Goal: Task Accomplishment & Management: Use online tool/utility

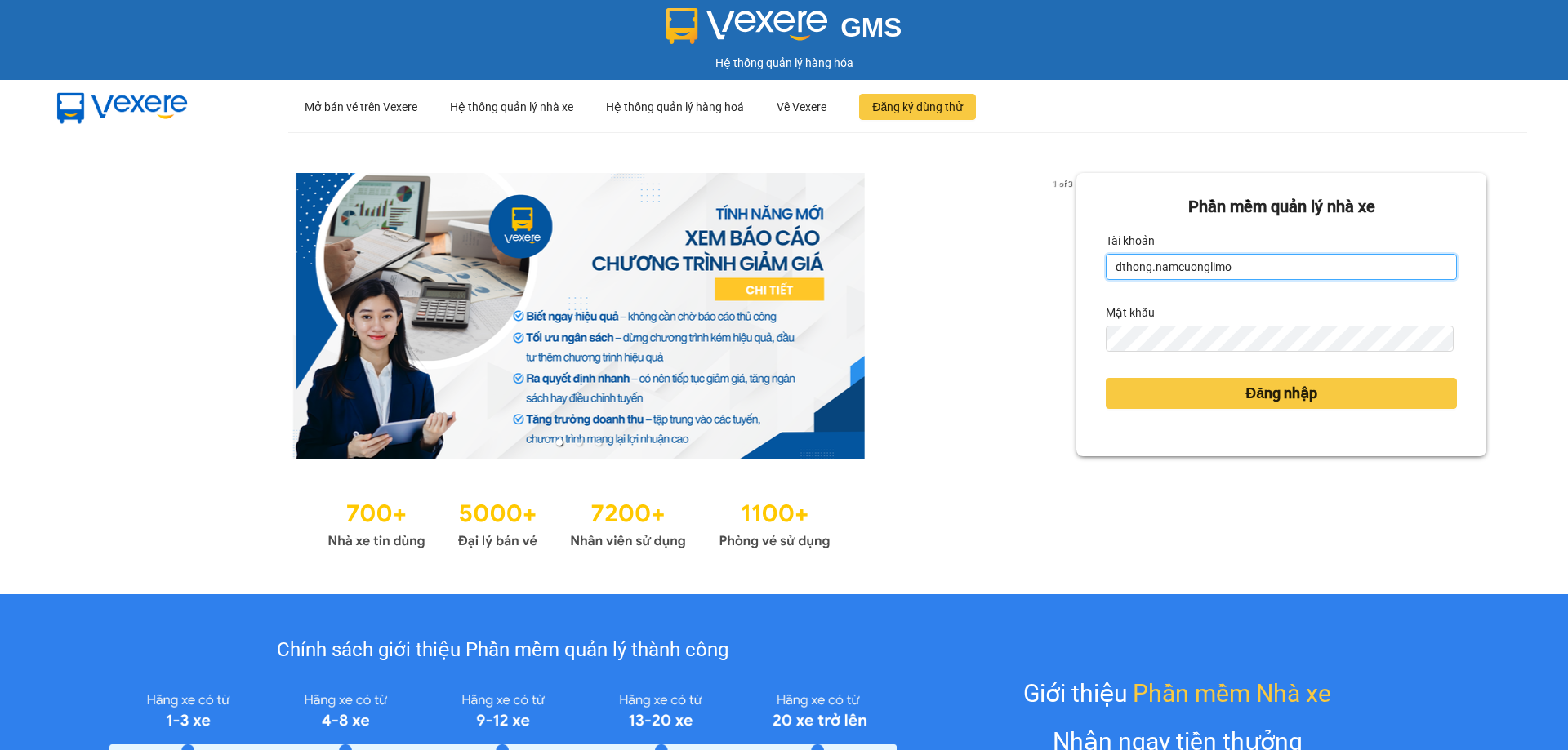
click at [1245, 269] on input "dthong.namcuonglimo" at bounding box center [1281, 267] width 351 height 26
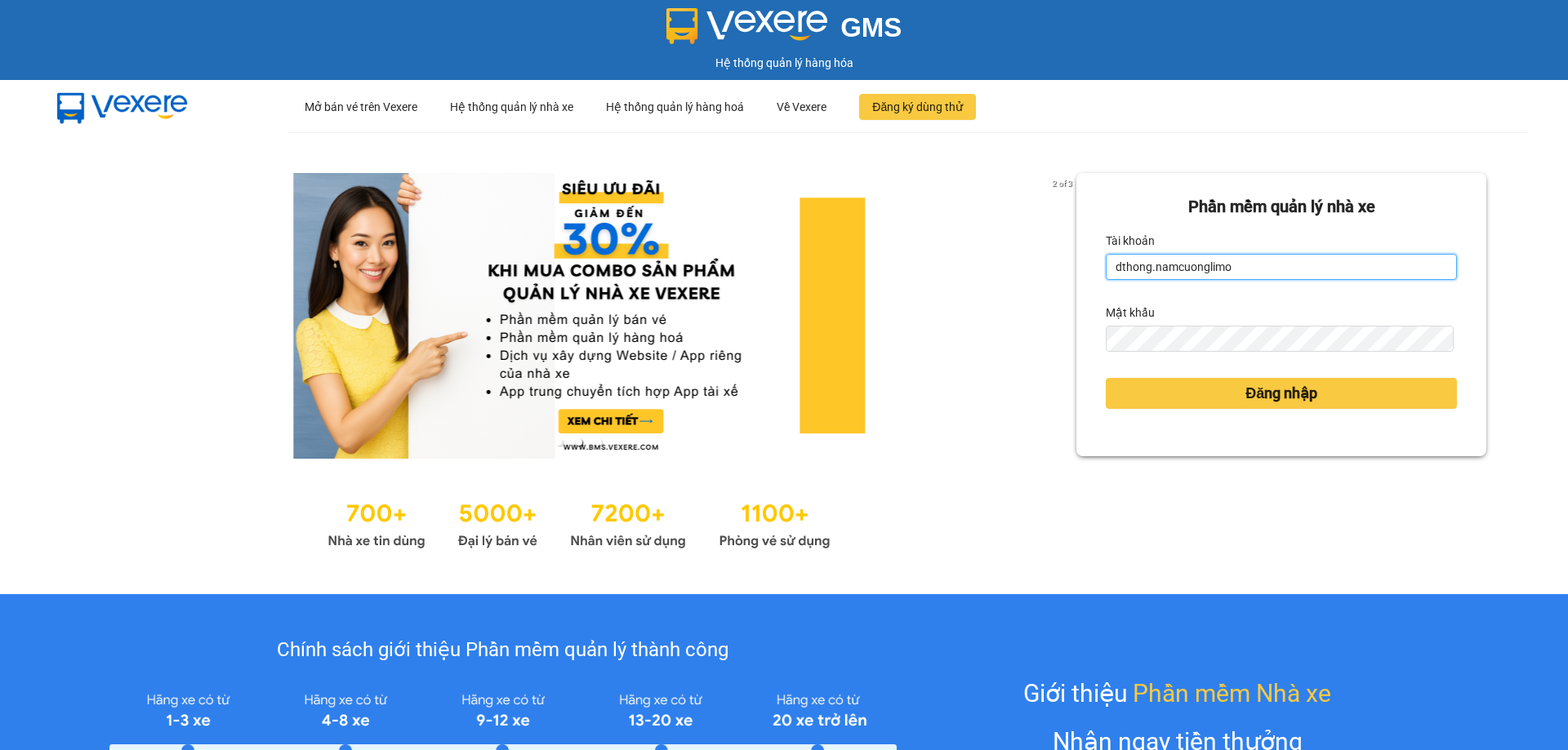
type input "ntthuong.namcuonglimo"
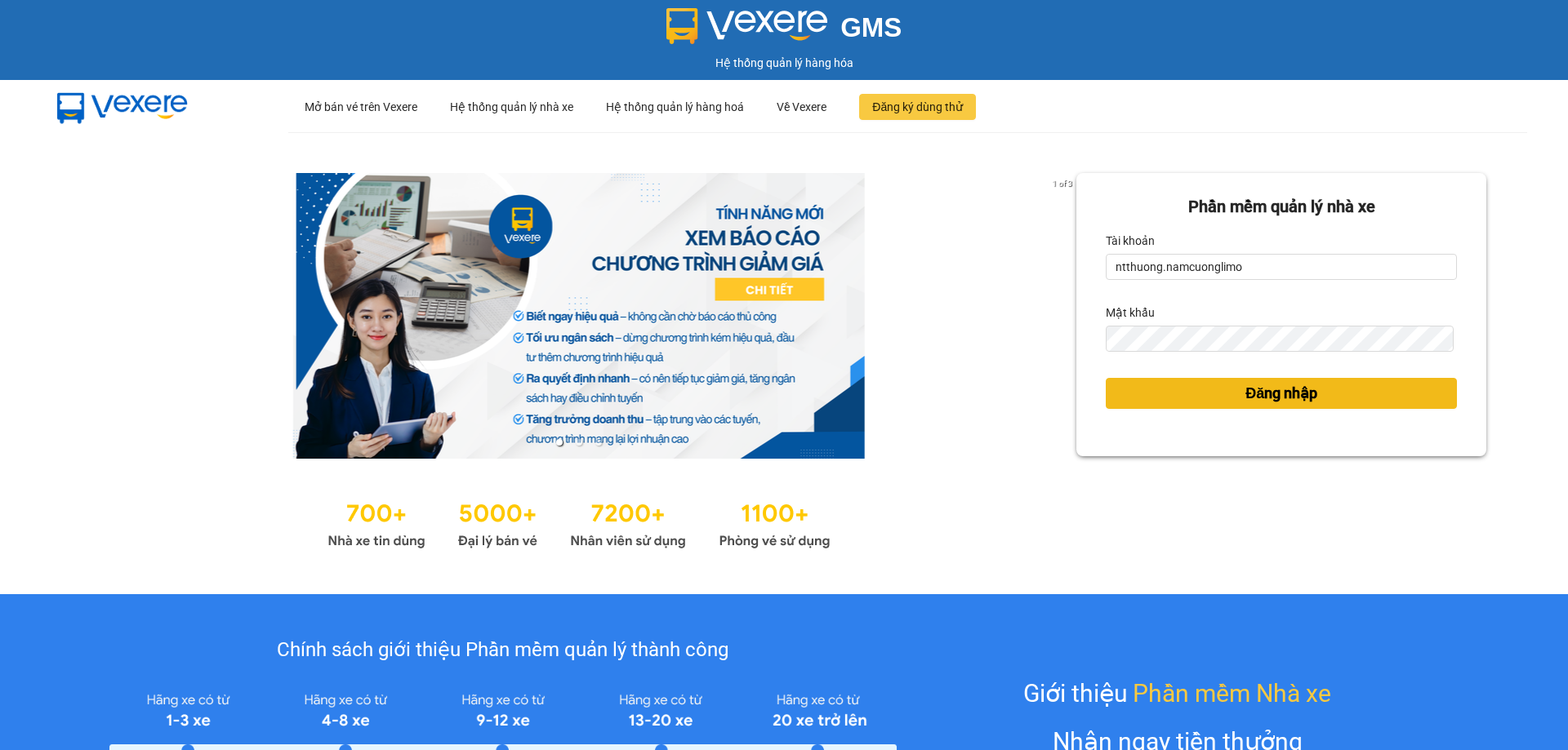
click at [1400, 401] on button "Đăng nhập" at bounding box center [1281, 393] width 351 height 31
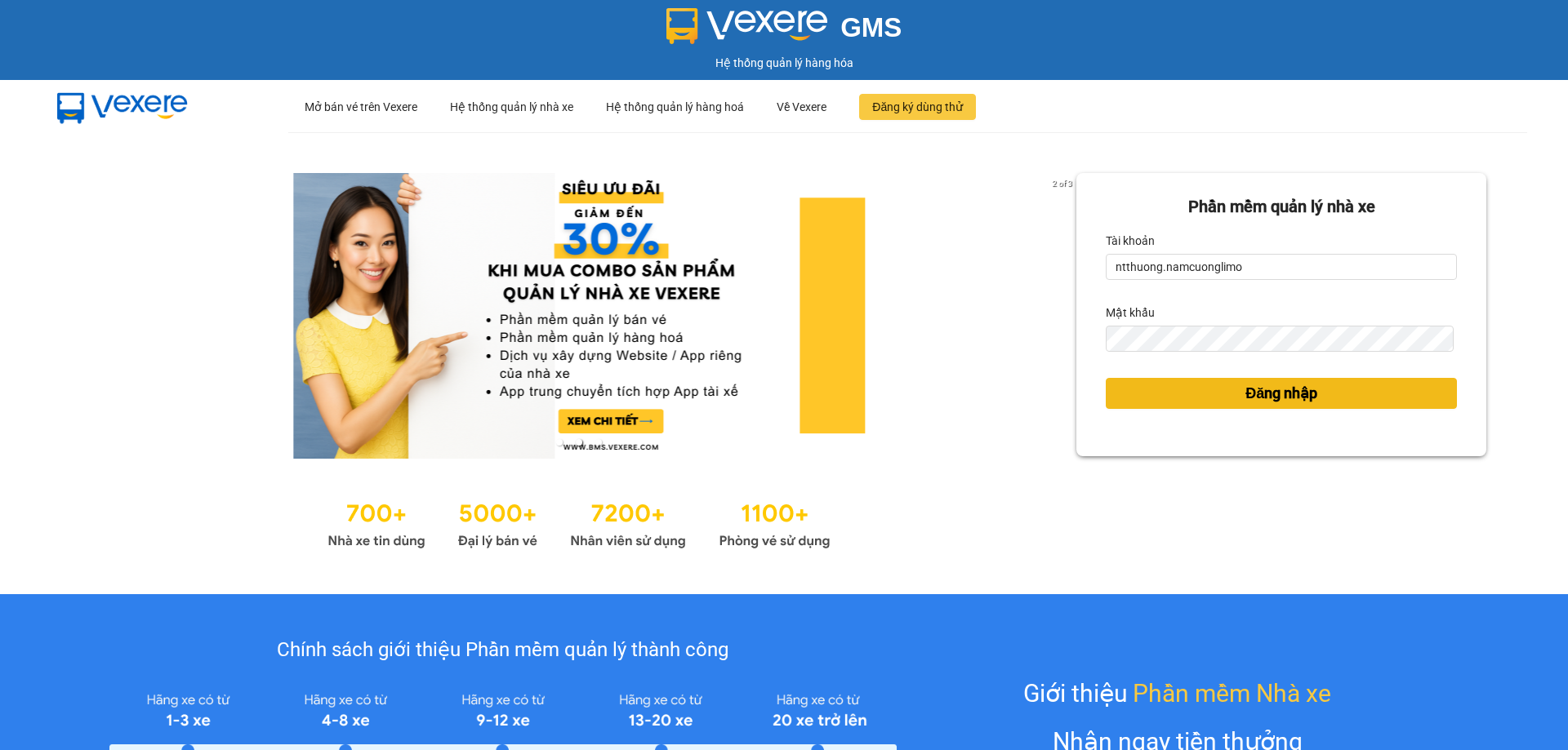
click at [1276, 394] on span "Đăng nhập" at bounding box center [1281, 393] width 72 height 23
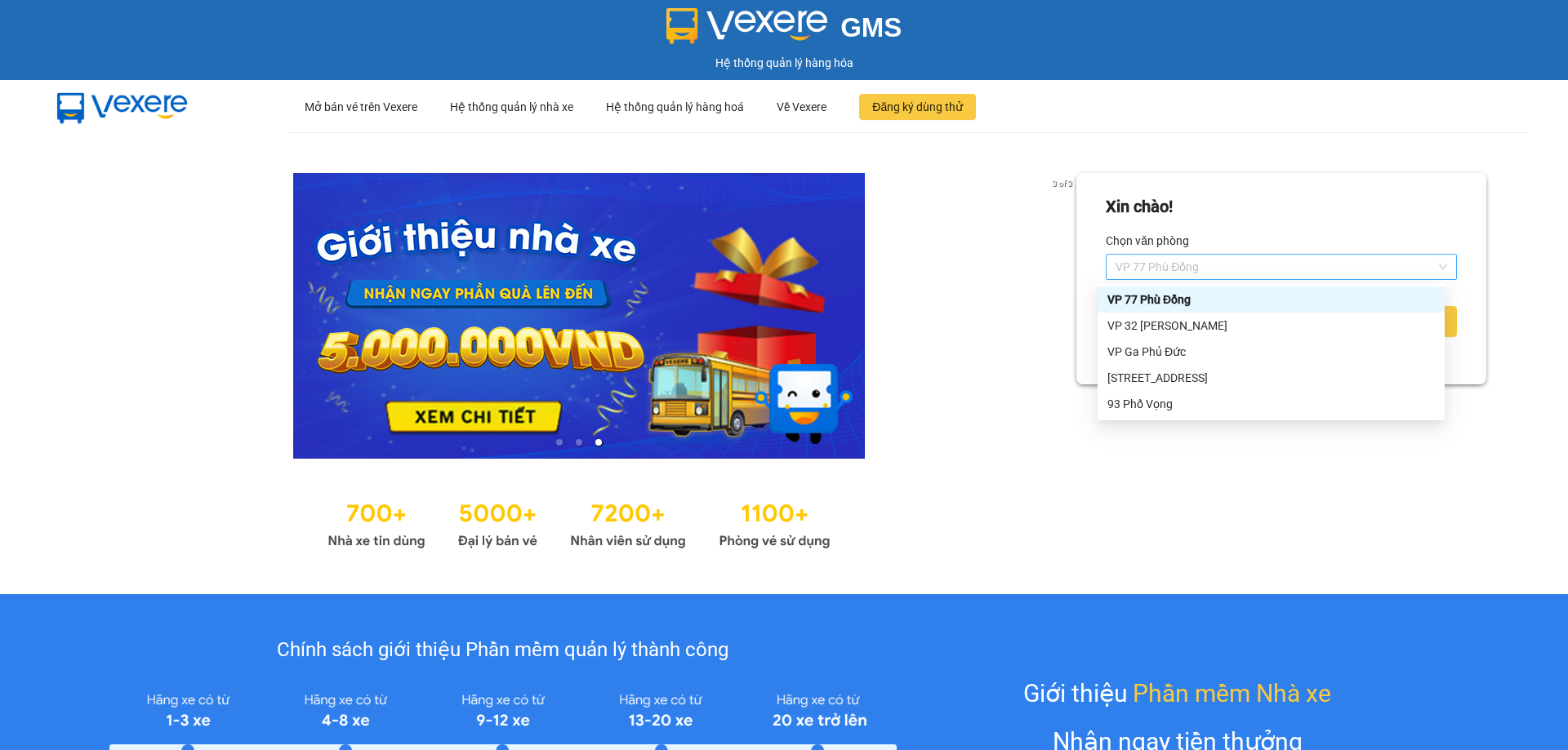
click at [1165, 269] on span "VP 77 Phù Đổng" at bounding box center [1282, 267] width 332 height 24
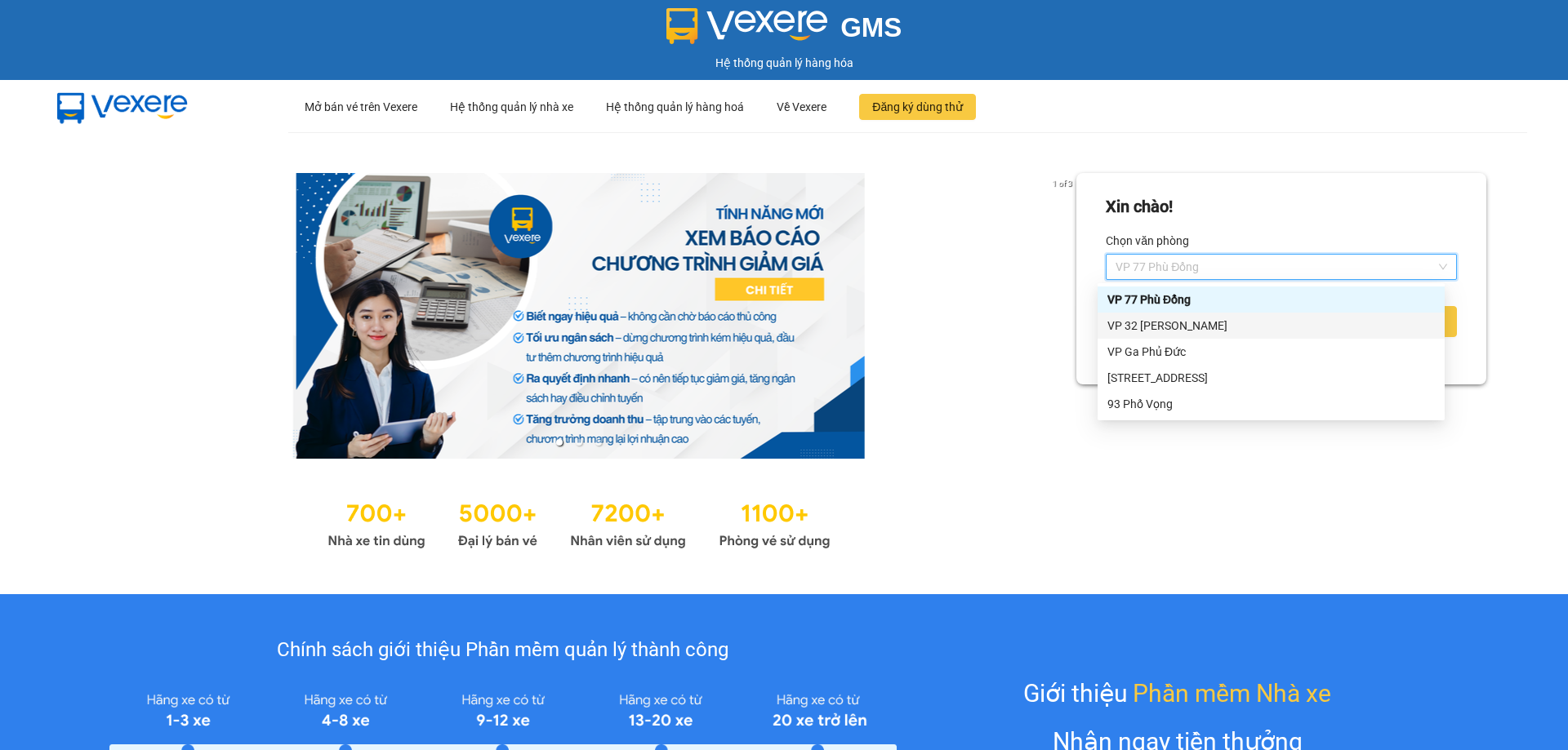
click at [1151, 328] on div "VP 32 Mạc Thái Tổ" at bounding box center [1271, 325] width 328 height 18
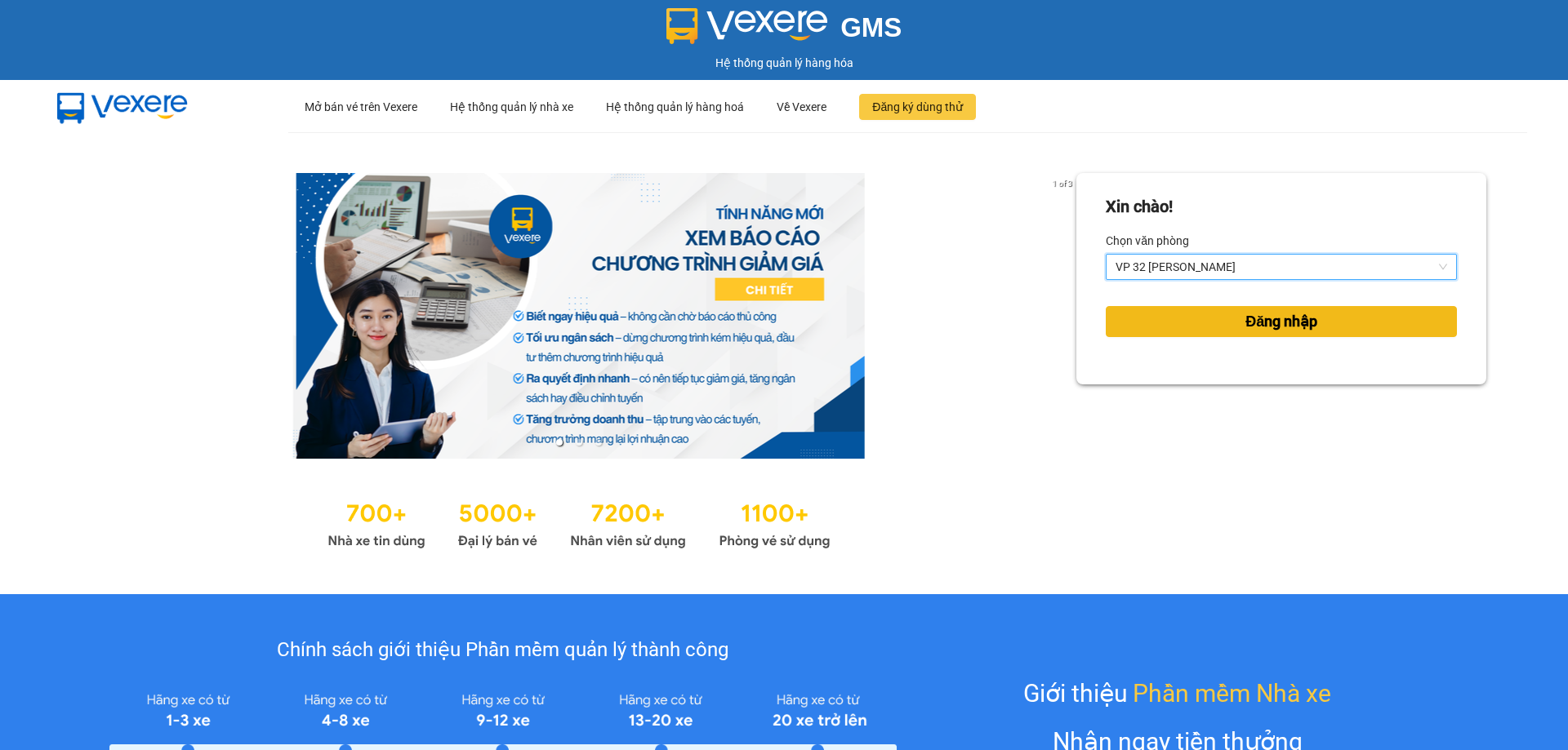
click at [1284, 321] on span "Đăng nhập" at bounding box center [1281, 322] width 72 height 23
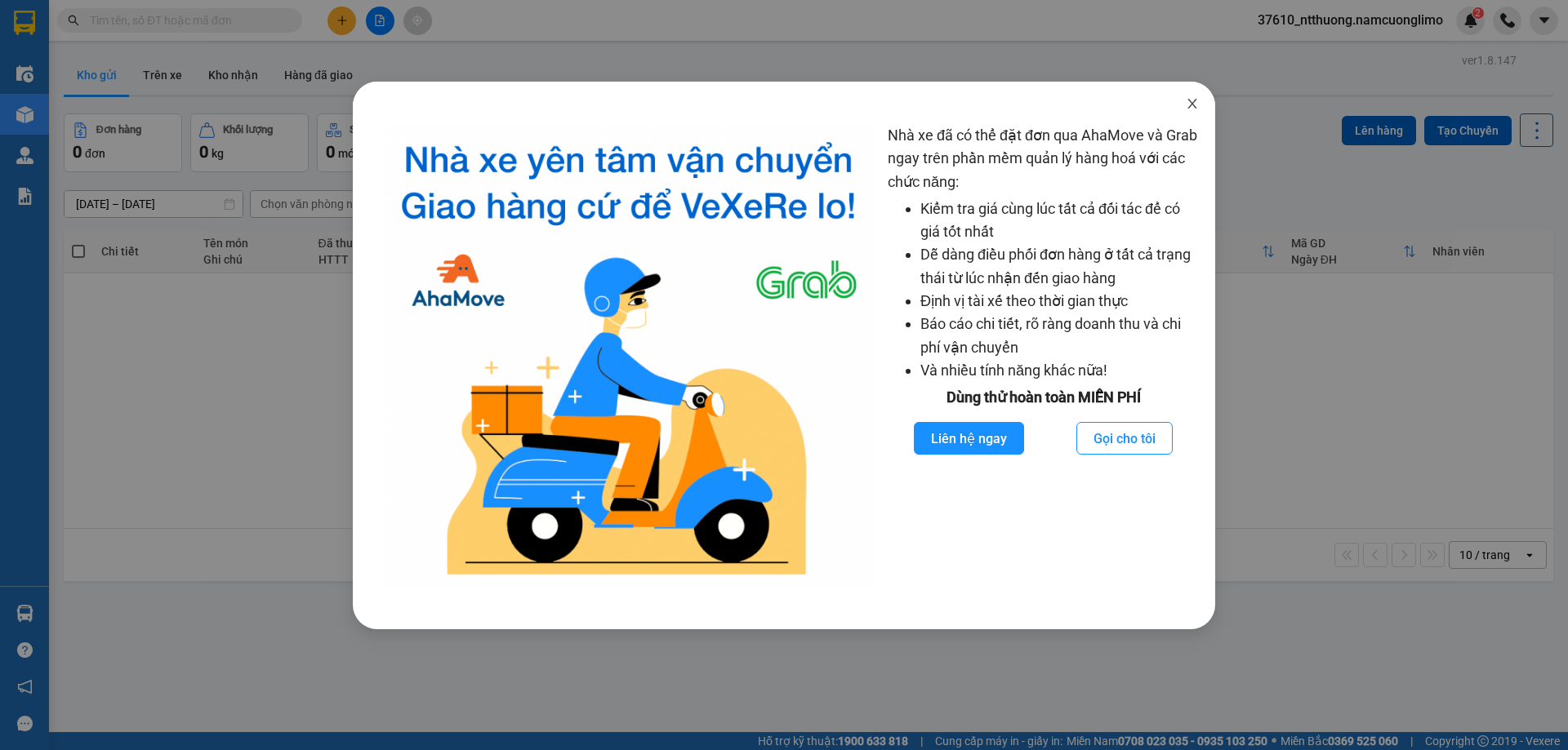
click at [1193, 102] on icon "close" at bounding box center [1192, 104] width 13 height 13
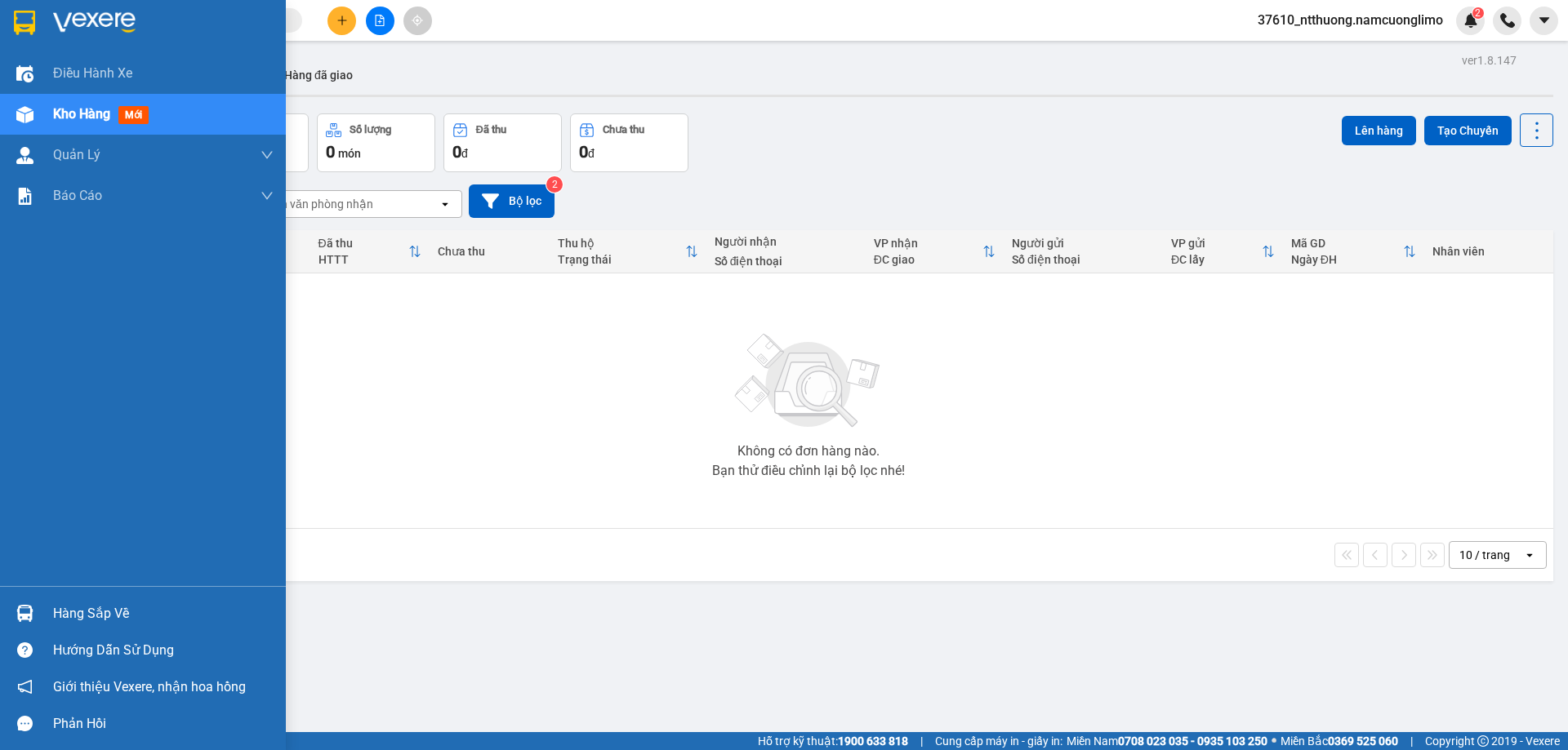
click at [78, 614] on div "Hàng sắp về" at bounding box center [163, 614] width 221 height 24
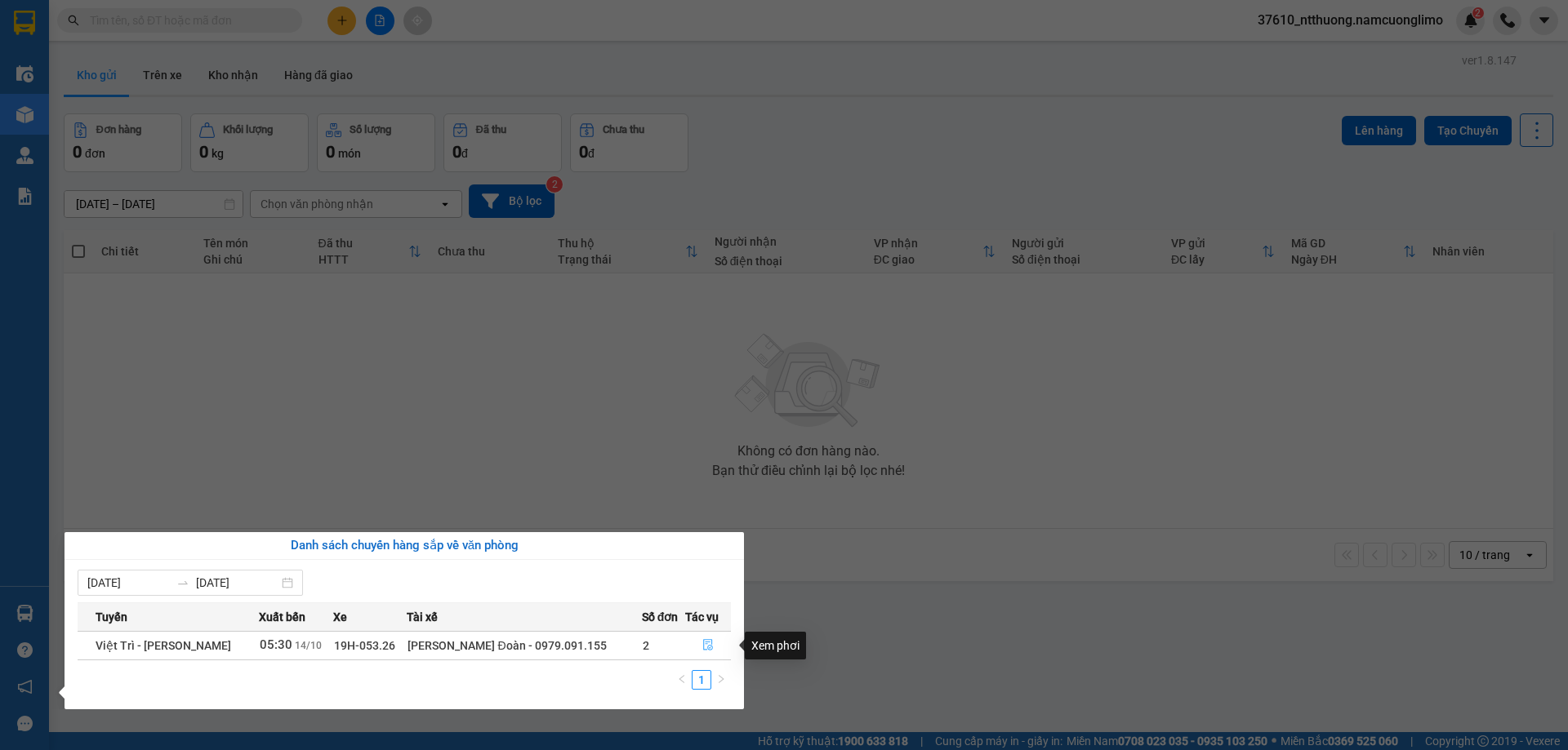
click at [703, 645] on icon "file-done" at bounding box center [708, 645] width 12 height 12
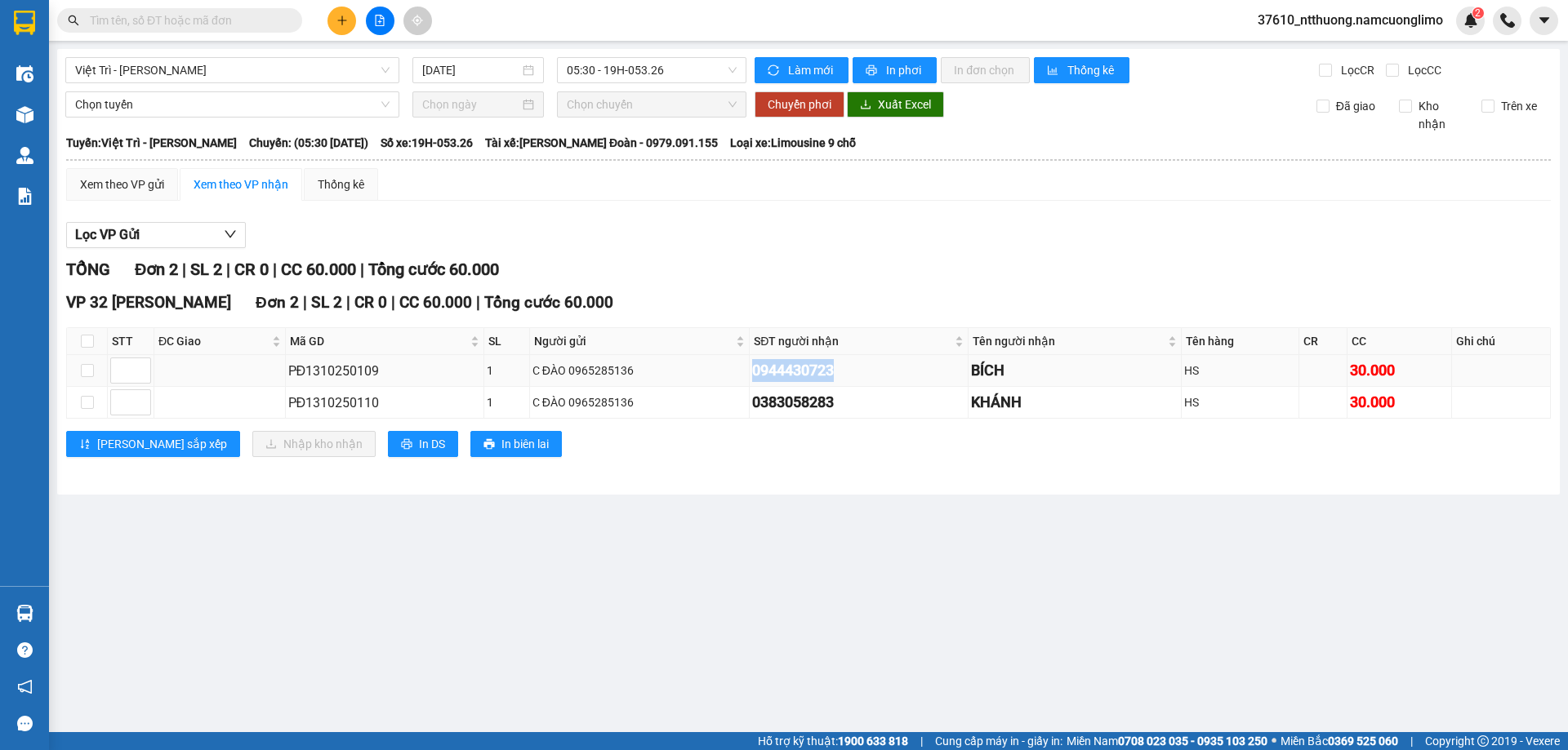
drag, startPoint x: 739, startPoint y: 365, endPoint x: 851, endPoint y: 373, distance: 112.3
click at [851, 373] on tr "PĐ1310250109 1 C ĐÀO 0965285136 0944430723 BÍCH HS 30.000" at bounding box center [809, 371] width 1484 height 32
copy tr "C ĐÀO 0965285136 0944430723"
drag, startPoint x: 842, startPoint y: 586, endPoint x: 753, endPoint y: 398, distance: 208.0
click at [842, 583] on main "Việt Trì - Mạc Thái Tổ 14/10/2025 05:30 - 19H-053.26 Làm mới In phơi In đơn chọ…" at bounding box center [784, 366] width 1568 height 732
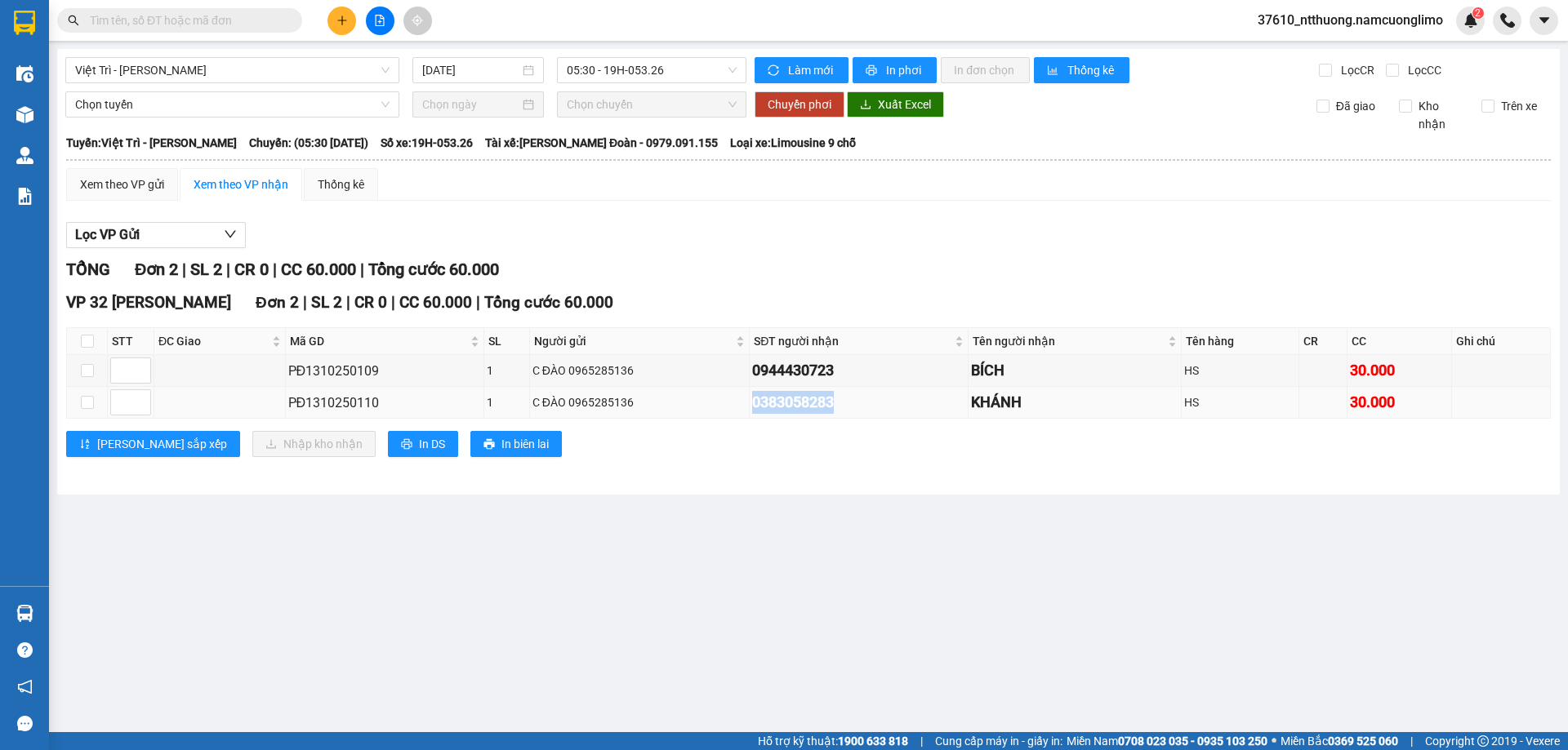
drag, startPoint x: 740, startPoint y: 397, endPoint x: 856, endPoint y: 399, distance: 116.0
click at [856, 398] on tr "PĐ1310250110 1 C ĐÀO 0965285136 0383058283 KHÁNH HS 30.000" at bounding box center [809, 403] width 1484 height 32
copy tr "C ĐÀO 0965285136 0383058283"
click at [211, 26] on input "text" at bounding box center [186, 20] width 193 height 18
click at [87, 342] on input "checkbox" at bounding box center [88, 342] width 13 height 13
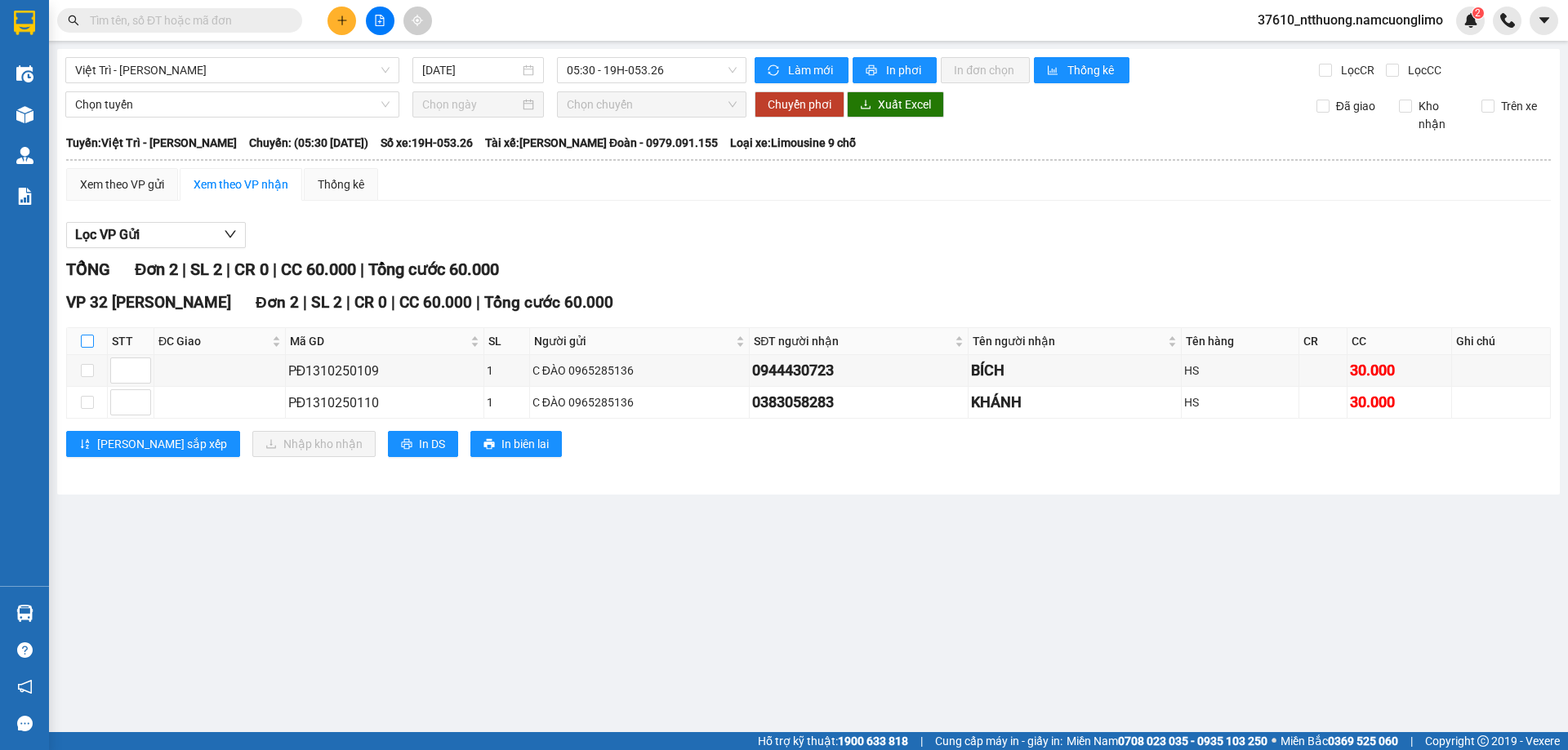
checkbox input "true"
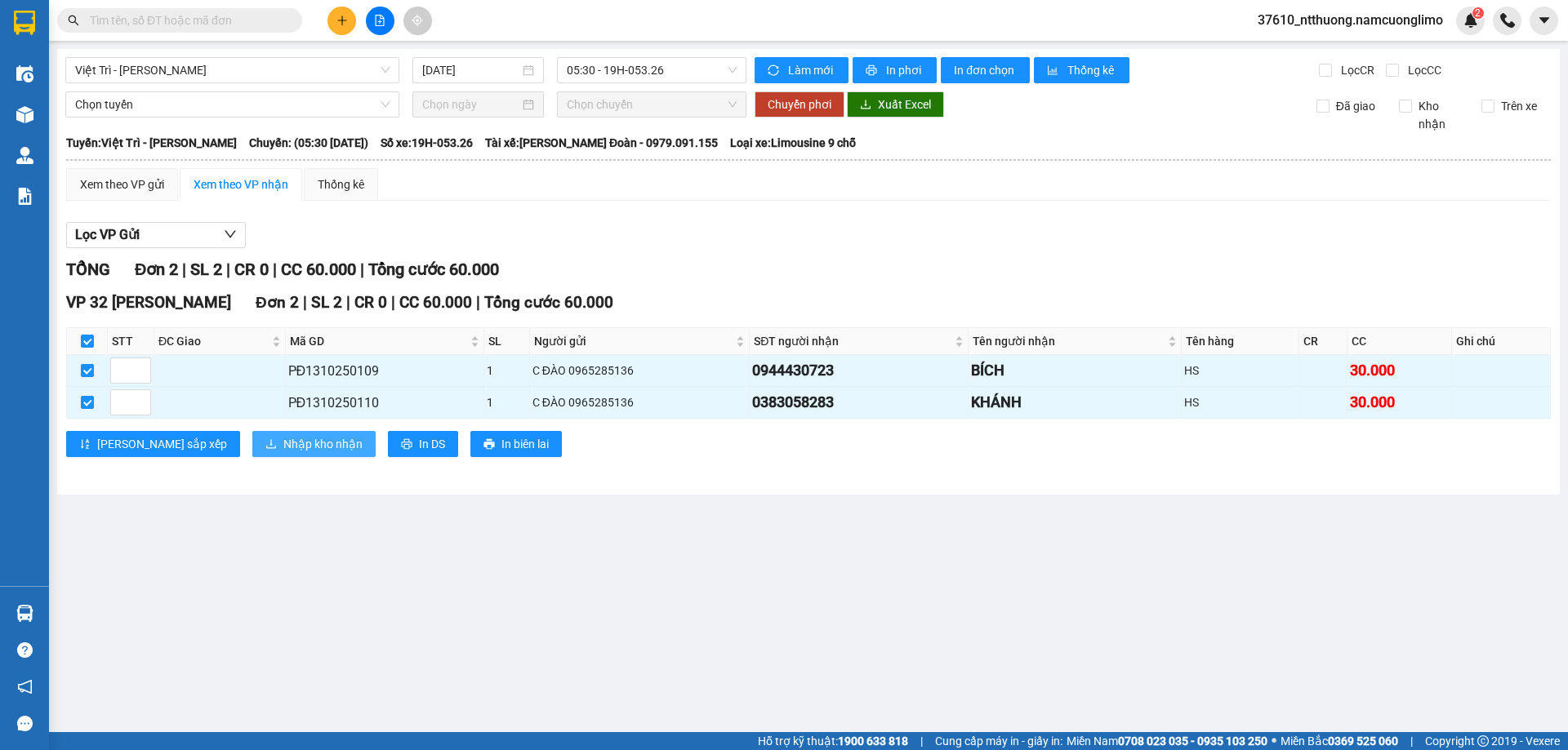
click at [284, 447] on span "Nhập kho nhận" at bounding box center [323, 444] width 79 height 18
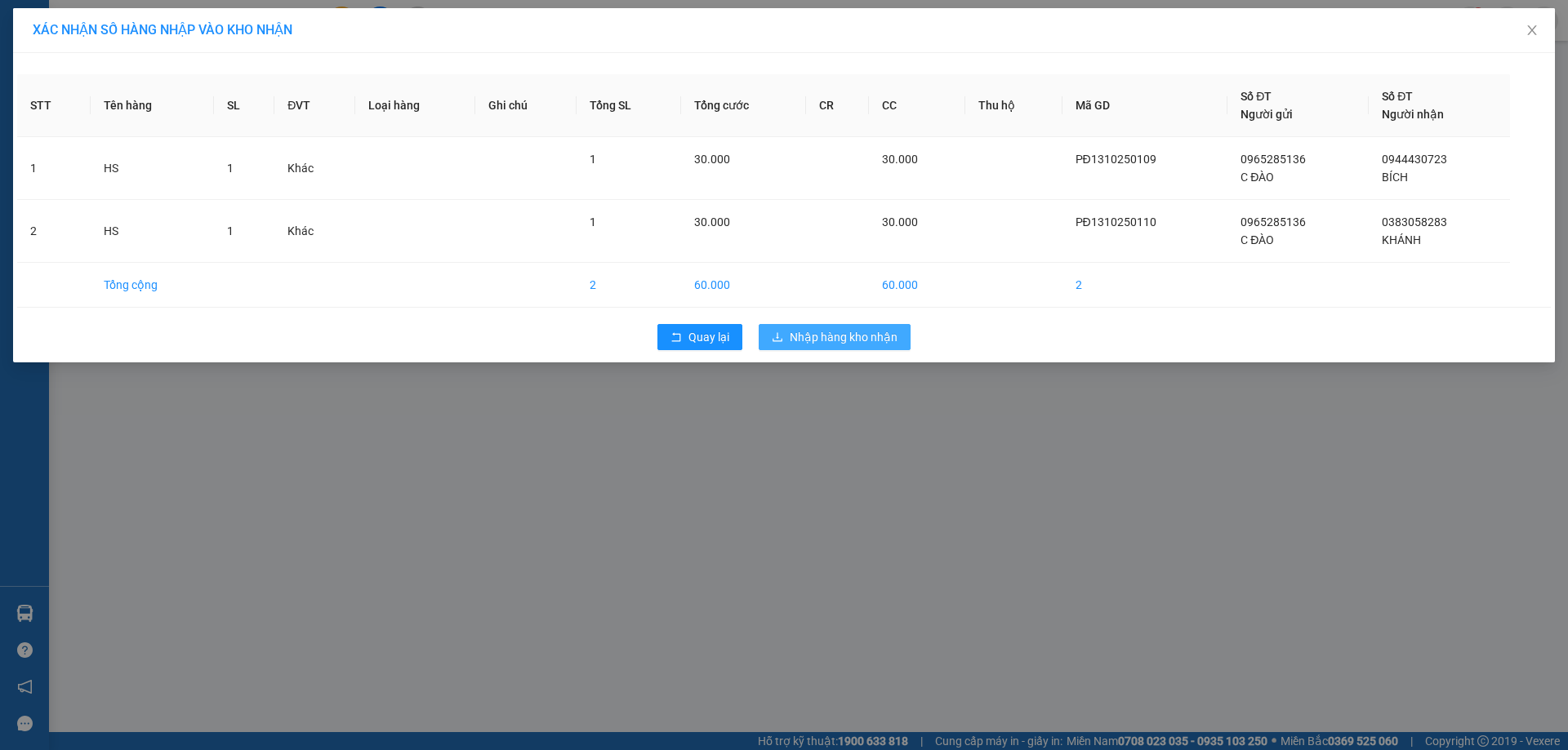
click at [825, 338] on span "Nhập hàng kho nhận" at bounding box center [844, 337] width 108 height 18
click at [824, 338] on span "Nhập hàng kho nhận" at bounding box center [844, 337] width 108 height 18
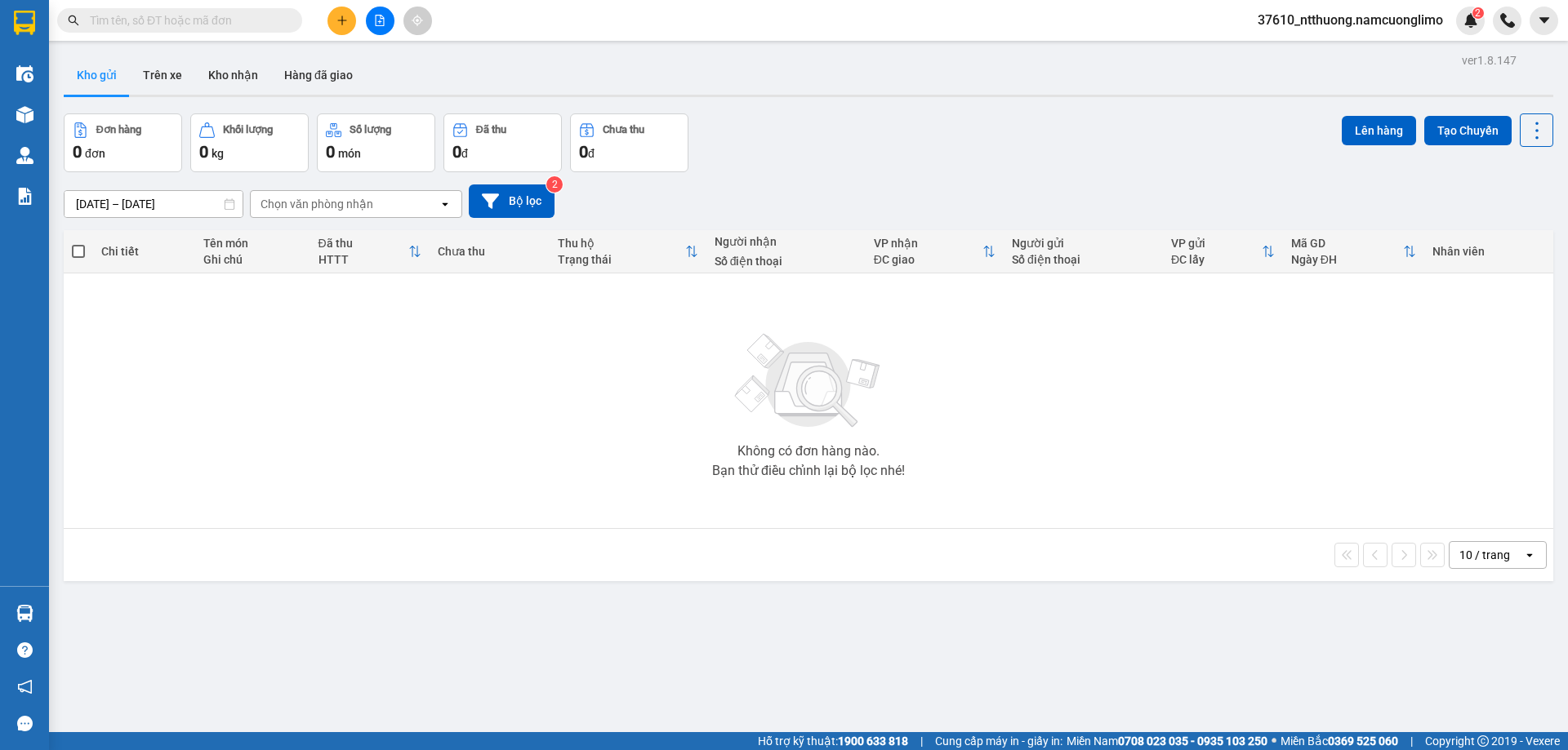
click at [170, 24] on input "text" at bounding box center [186, 20] width 193 height 18
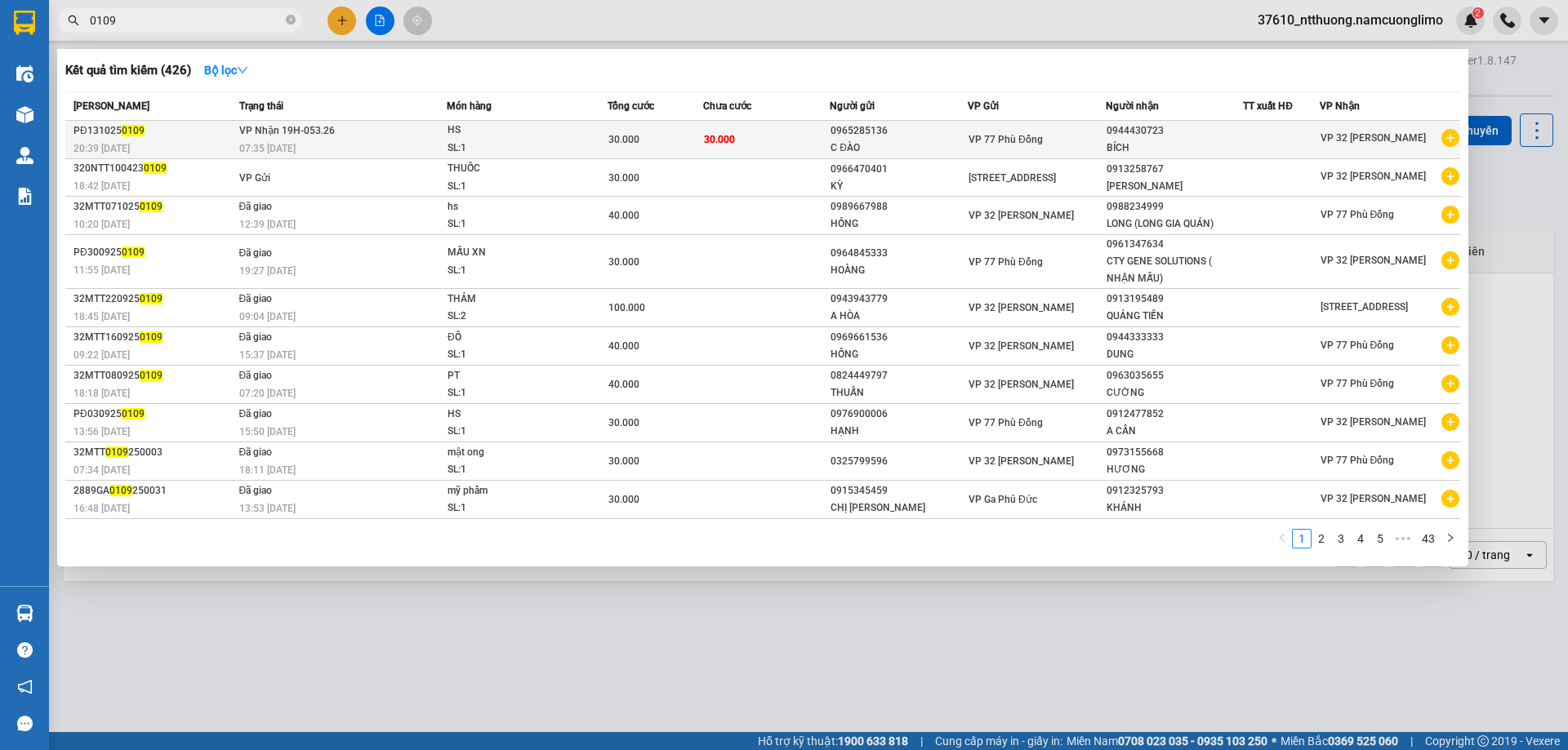
type input "0109"
click at [1128, 145] on div "BÍCH" at bounding box center [1175, 148] width 136 height 17
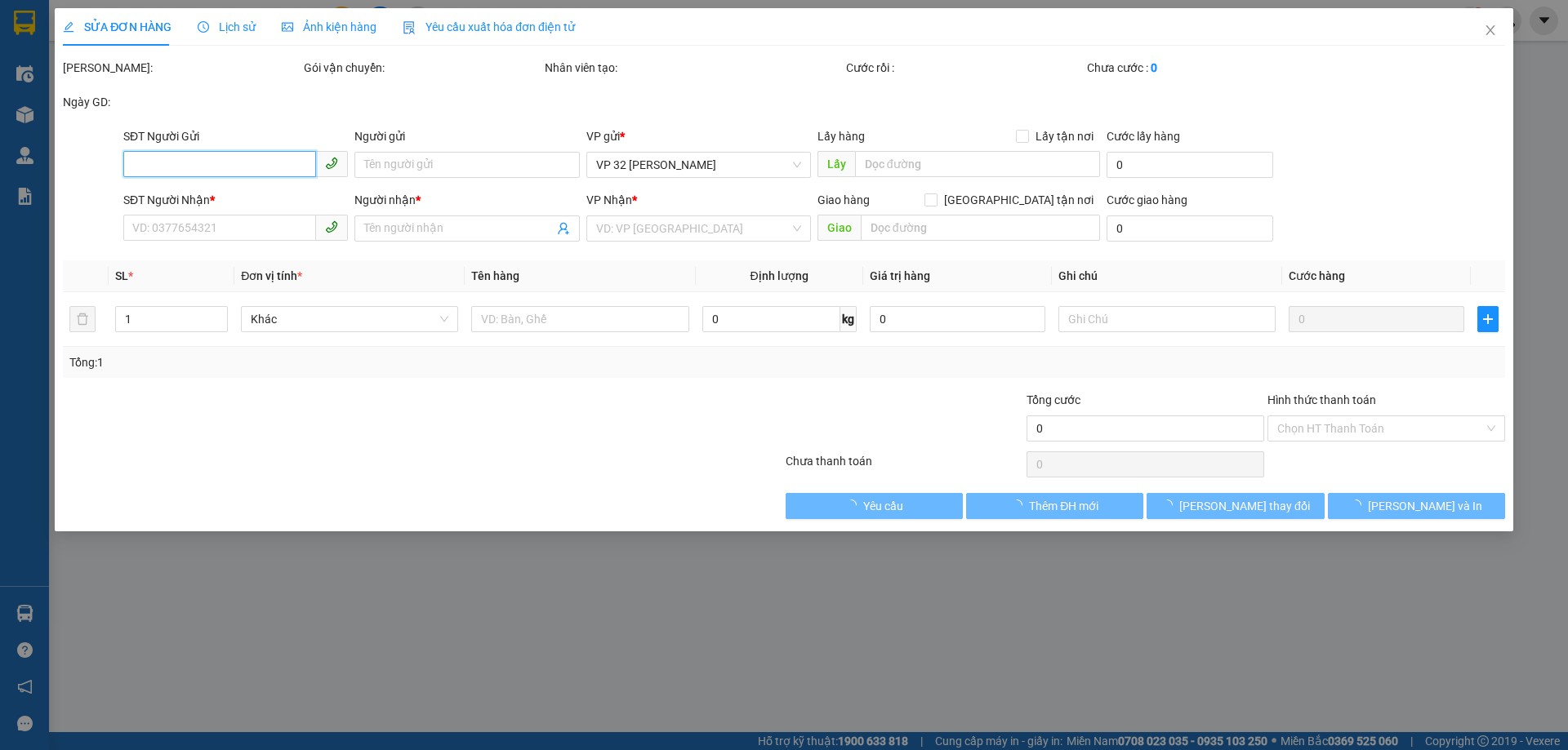
type input "0965285136"
type input "C ĐÀO"
type input "0944430723"
type input "BÍCH"
type input "30.000"
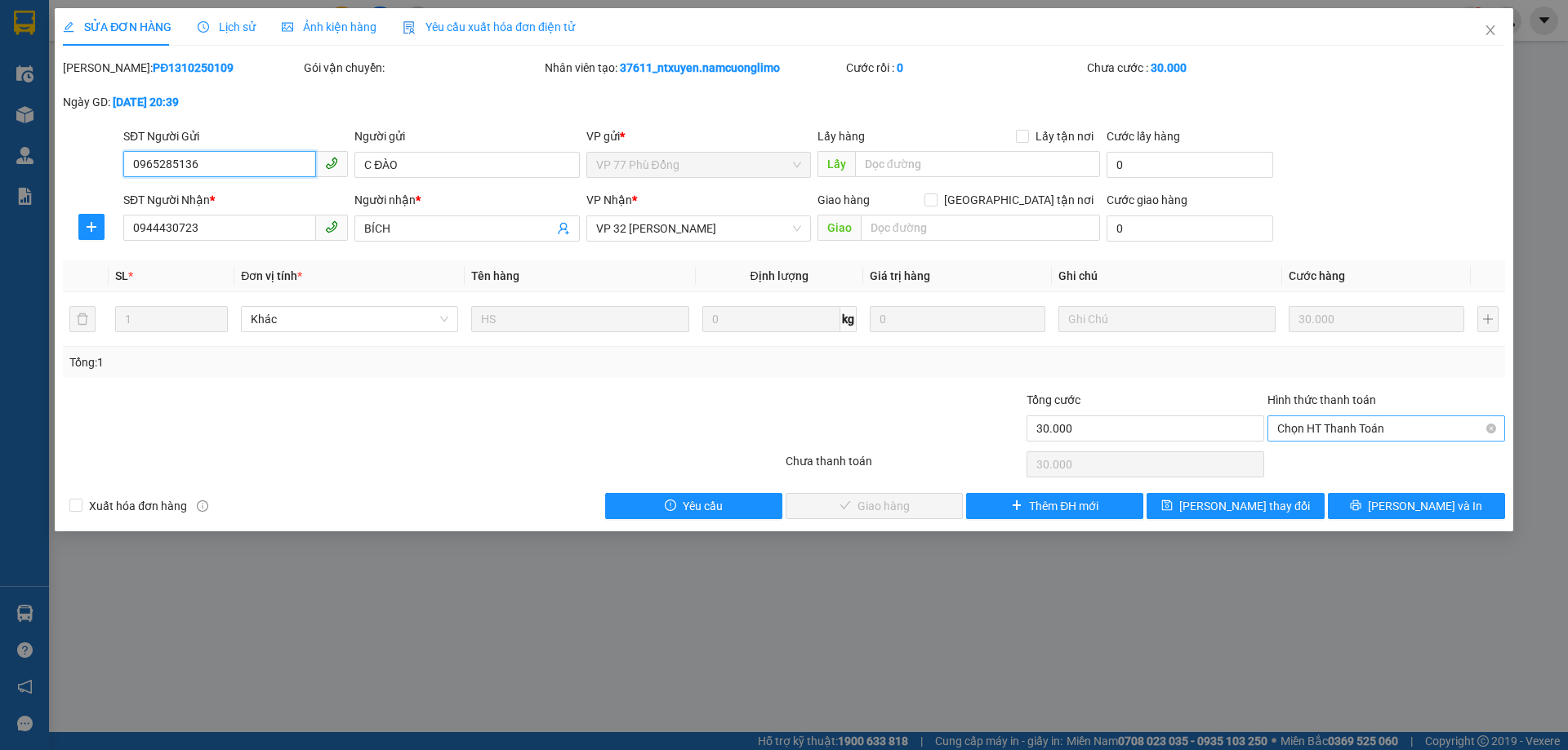
click at [1296, 429] on span "Chọn HT Thanh Toán" at bounding box center [1386, 428] width 218 height 24
click at [1314, 459] on div "Tại văn phòng" at bounding box center [1386, 460] width 218 height 18
type input "0"
click at [909, 507] on span "Lưu và Giao hàng" at bounding box center [895, 506] width 157 height 18
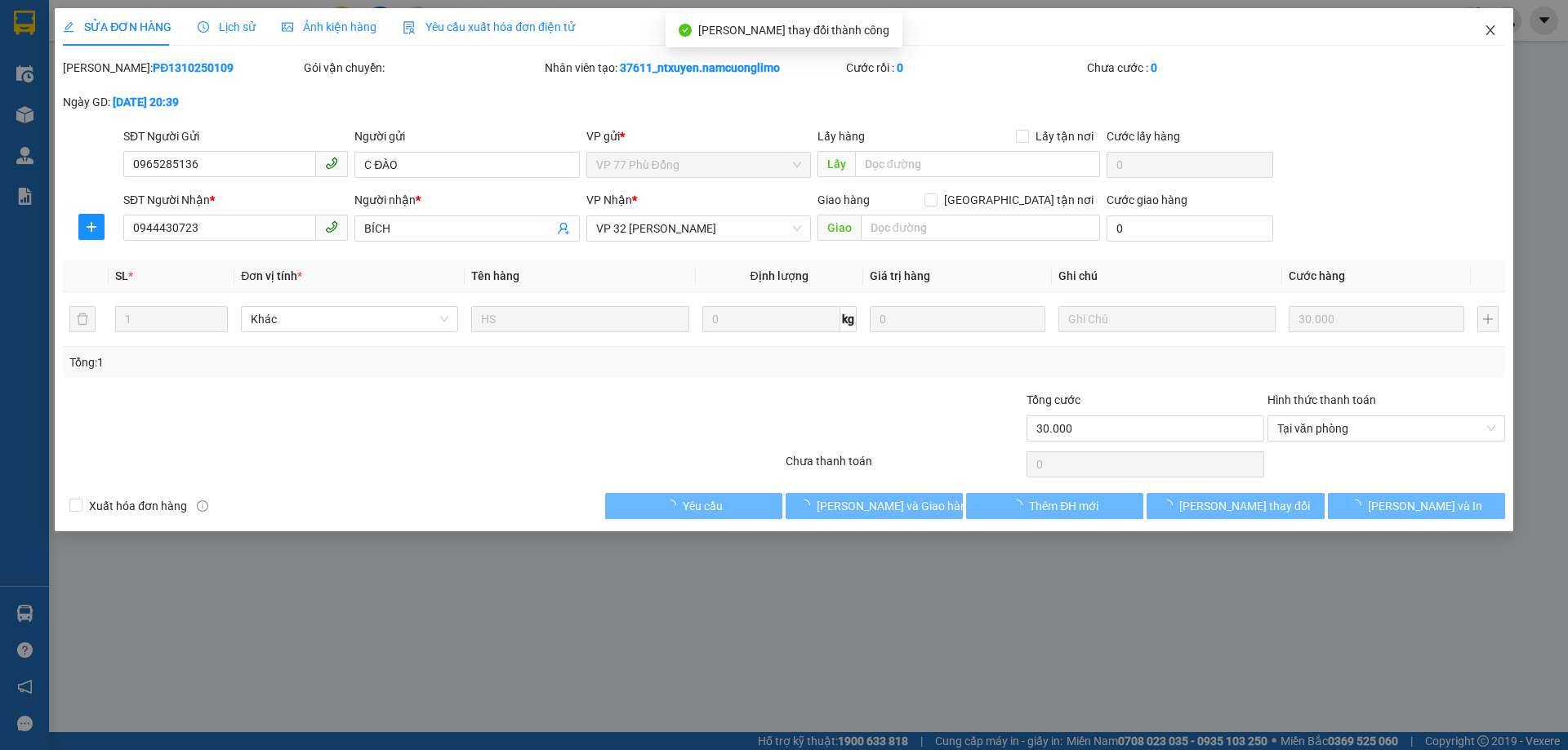
click at [1487, 29] on icon "close" at bounding box center [1491, 30] width 13 height 13
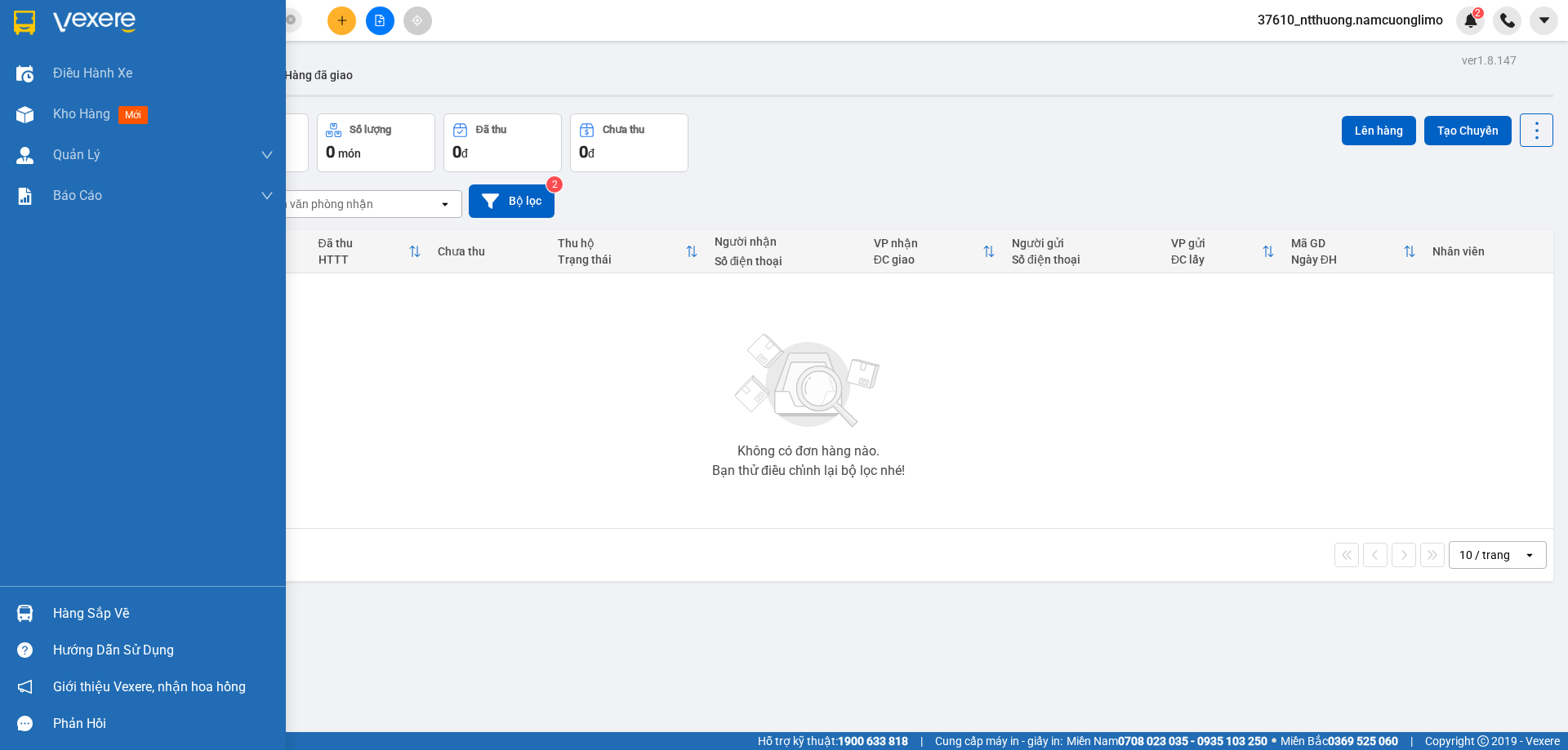
click at [109, 611] on div "Hàng sắp về" at bounding box center [163, 614] width 221 height 24
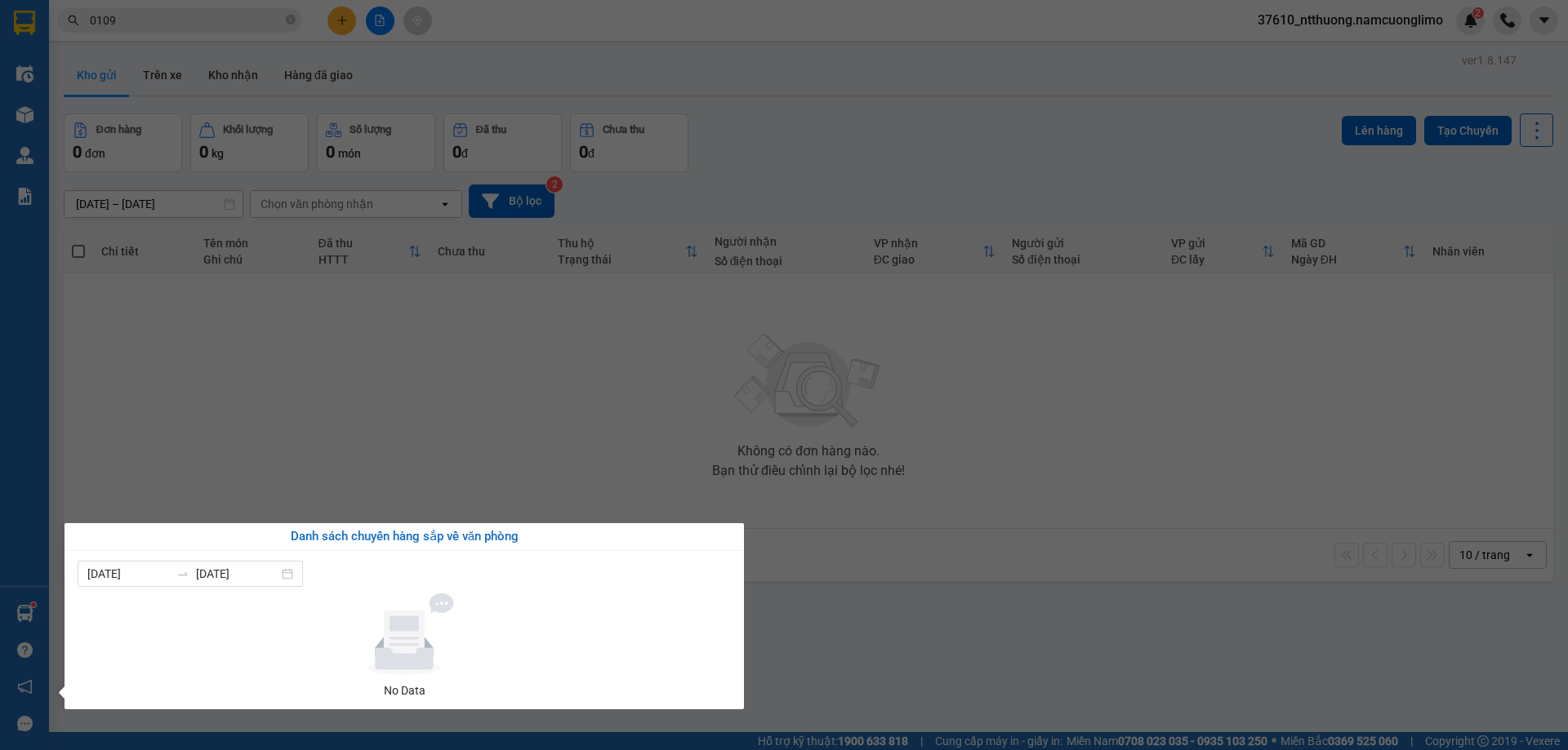
drag, startPoint x: 1212, startPoint y: 693, endPoint x: 986, endPoint y: 566, distance: 259.2
click at [1208, 690] on section "Kết quả tìm kiếm ( 426 ) Bộ lọc Mã ĐH Trạng thái Món hàng Tổng cước Chưa cước N…" at bounding box center [784, 375] width 1568 height 750
